Goal: Check status: Check status

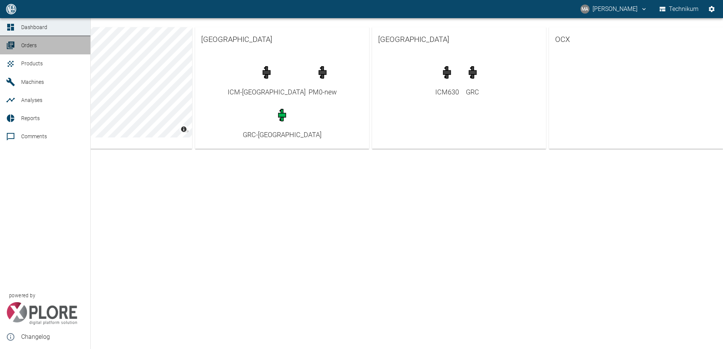
click at [22, 48] on span "Orders" at bounding box center [28, 45] width 15 height 6
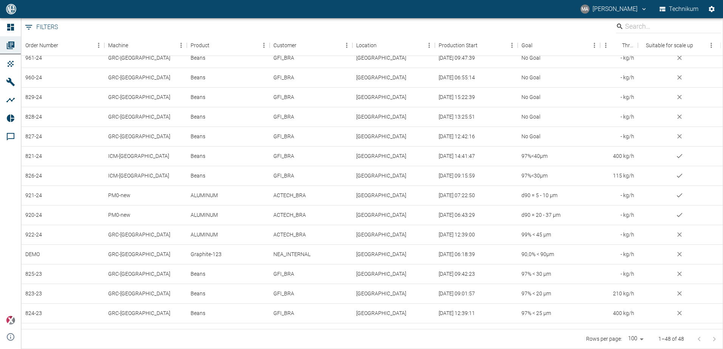
scroll to position [38, 0]
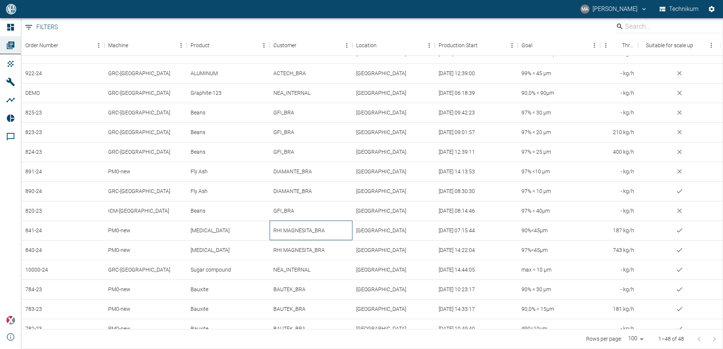
click at [312, 230] on div "RHI MAGNESITA_BRA" at bounding box center [311, 231] width 83 height 20
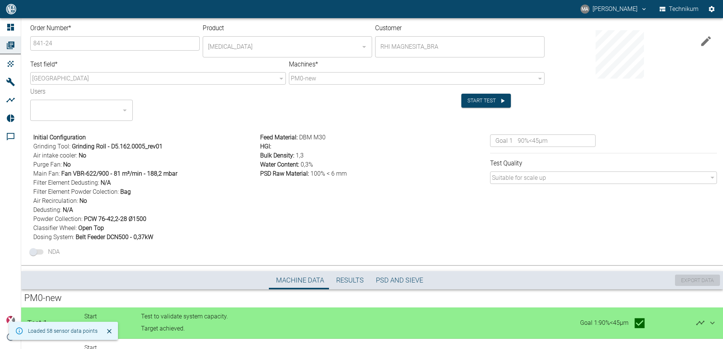
click at [711, 325] on icon at bounding box center [712, 323] width 9 height 9
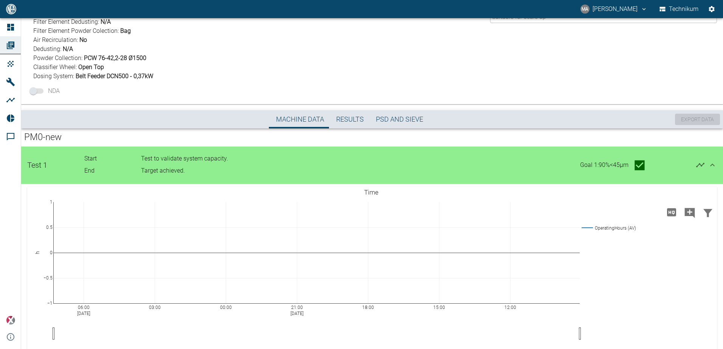
click at [714, 162] on icon at bounding box center [712, 165] width 9 height 9
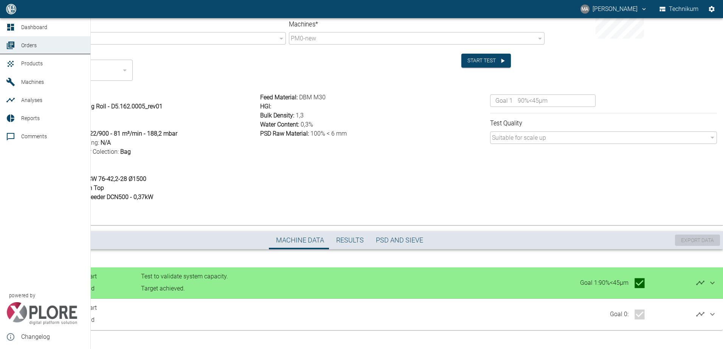
click at [11, 46] on icon at bounding box center [11, 46] width 8 height 8
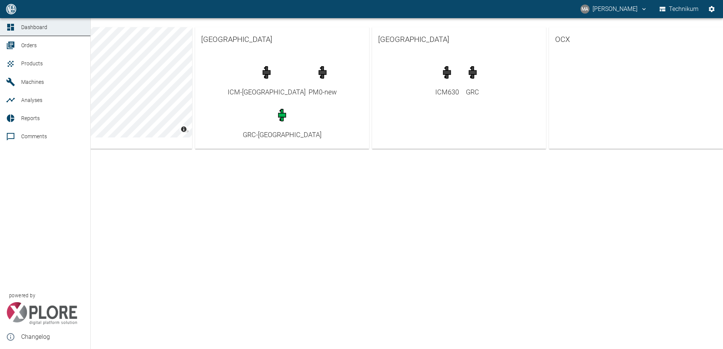
click at [40, 44] on span "Orders" at bounding box center [52, 45] width 63 height 9
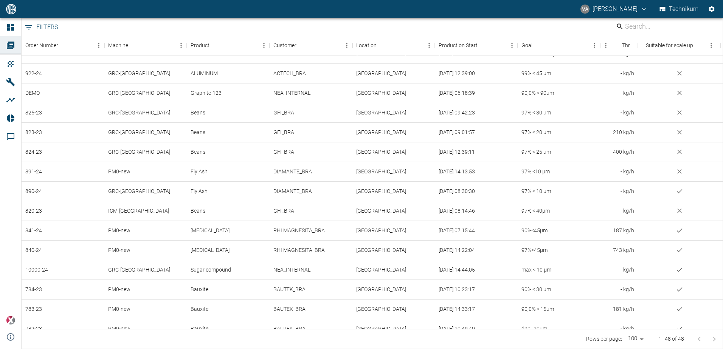
scroll to position [175, 0]
click at [318, 246] on div "RHI MAGNESITA_BRA" at bounding box center [311, 250] width 83 height 20
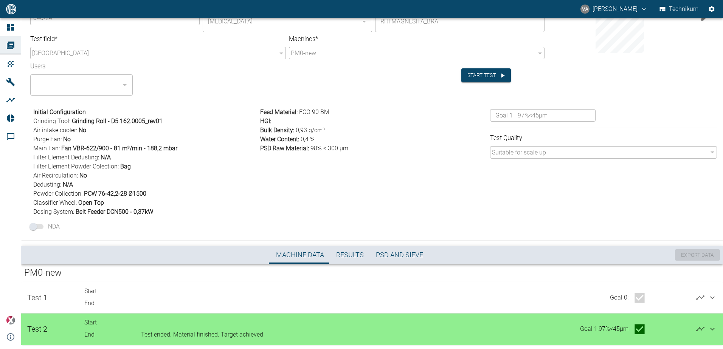
scroll to position [40, 0]
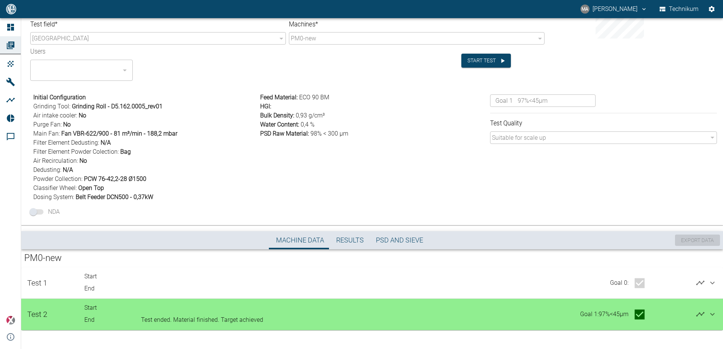
click at [711, 314] on icon at bounding box center [712, 314] width 9 height 9
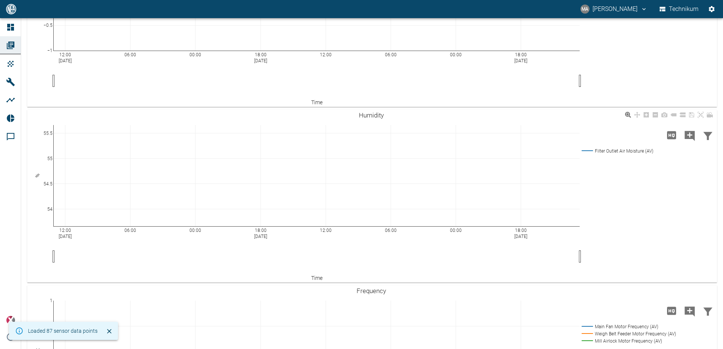
scroll to position [1182, 0]
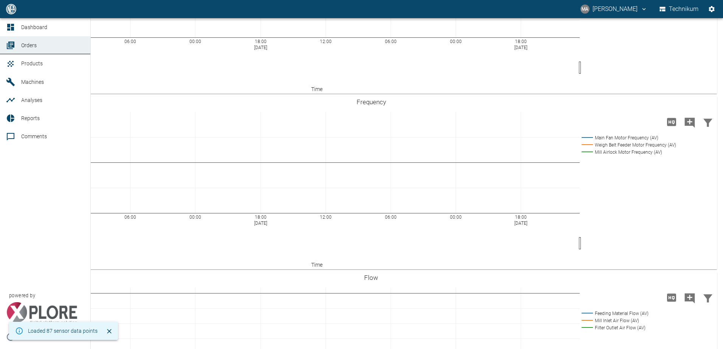
click at [18, 46] on link "Orders" at bounding box center [45, 45] width 90 height 18
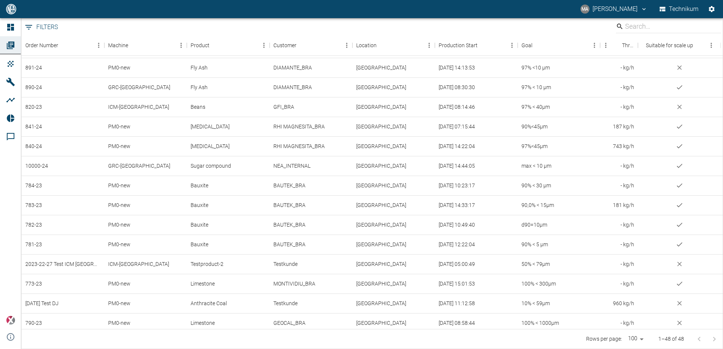
scroll to position [271, 0]
click at [256, 144] on div "[MEDICAL_DATA]" at bounding box center [228, 147] width 83 height 20
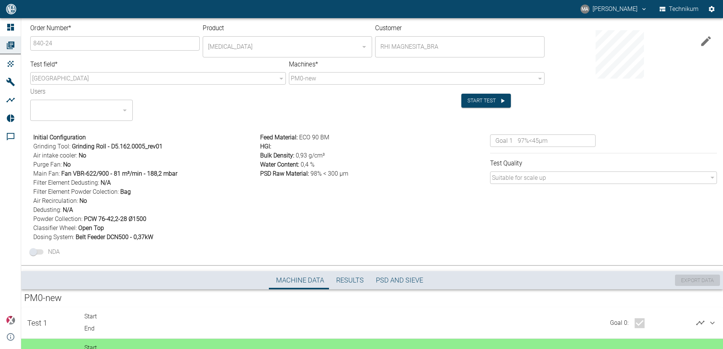
scroll to position [40, 0]
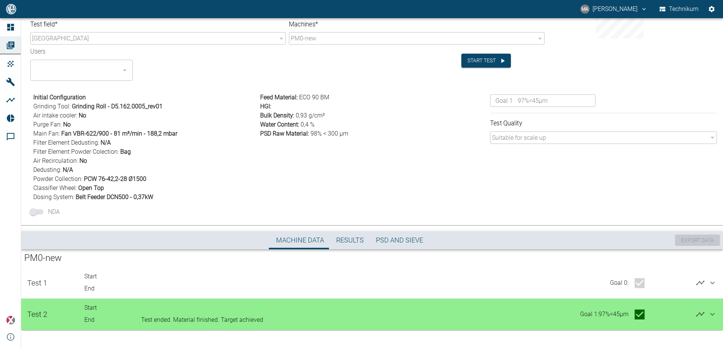
drag, startPoint x: 712, startPoint y: 316, endPoint x: 710, endPoint y: 313, distance: 4.3
click at [712, 316] on icon at bounding box center [712, 314] width 9 height 9
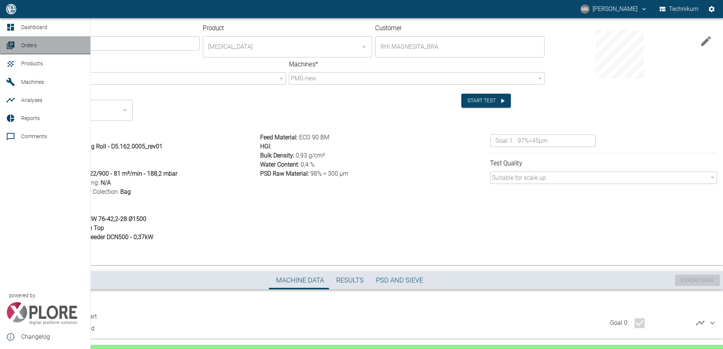
click at [82, 44] on span "Orders" at bounding box center [52, 45] width 63 height 9
